Goal: Task Accomplishment & Management: Manage account settings

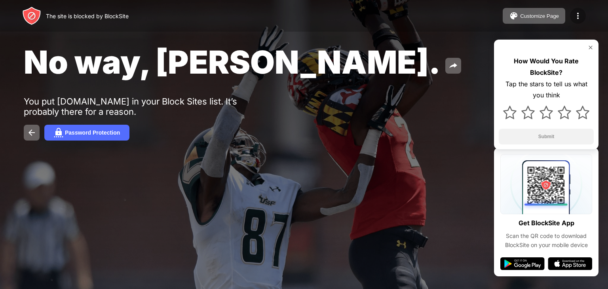
click at [584, 13] on div at bounding box center [578, 16] width 16 height 16
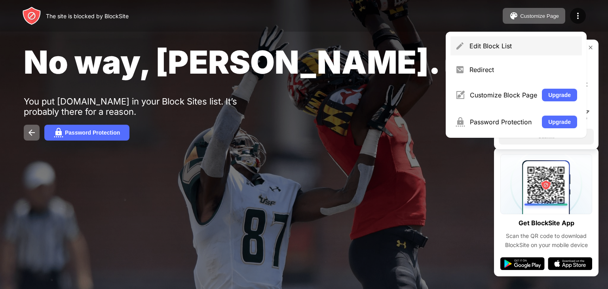
click at [500, 43] on div "Edit Block List" at bounding box center [523, 46] width 108 height 8
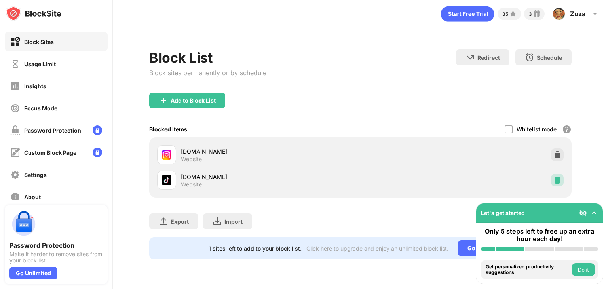
click at [559, 183] on img at bounding box center [557, 180] width 8 height 8
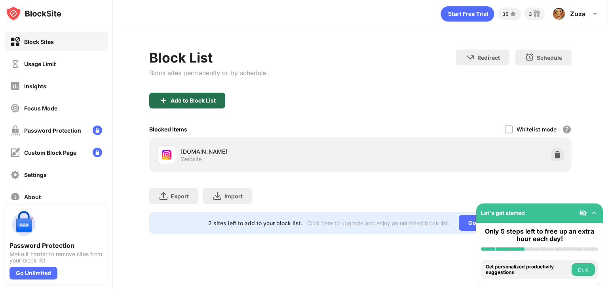
click at [203, 101] on div "Add to Block List" at bounding box center [193, 100] width 45 height 6
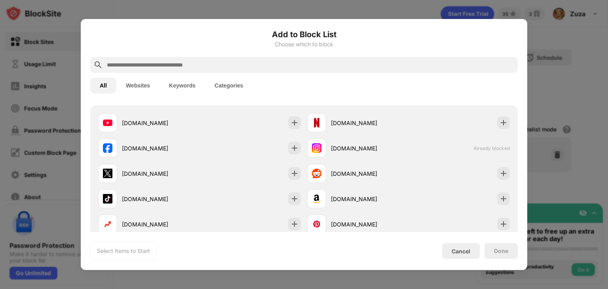
scroll to position [133, 0]
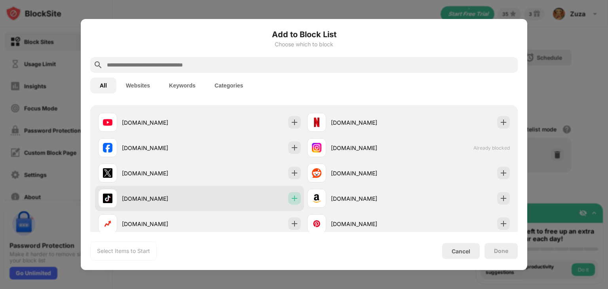
click at [296, 200] on div at bounding box center [294, 198] width 13 height 13
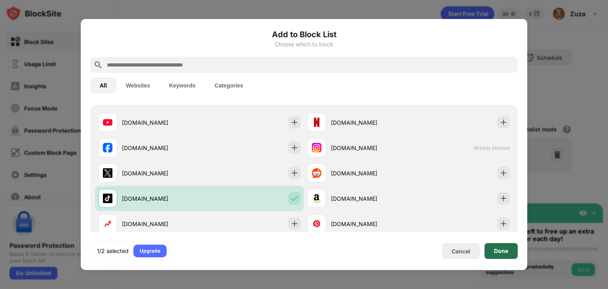
click at [499, 252] on div "Done" at bounding box center [501, 251] width 14 height 6
